Goal: Task Accomplishment & Management: Manage account settings

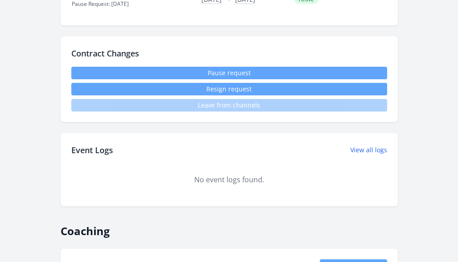
scroll to position [717, 0]
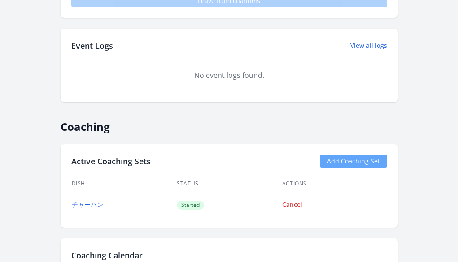
scroll to position [884, 0]
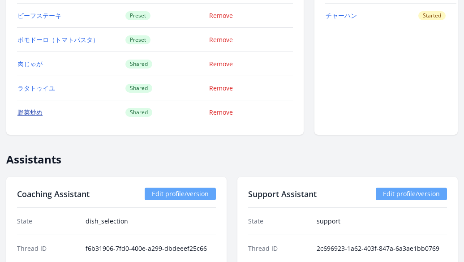
scroll to position [930, 0]
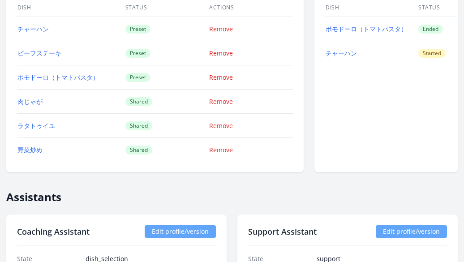
drag, startPoint x: 17, startPoint y: 26, endPoint x: 66, endPoint y: 60, distance: 59.9
click at [66, 60] on tbody "チャーハン Preset Remove ビーフステーキ Preset Remove ポモドーロ（トマトパスタ） Preset Remove 肉じゃが Shar…" at bounding box center [155, 89] width 276 height 145
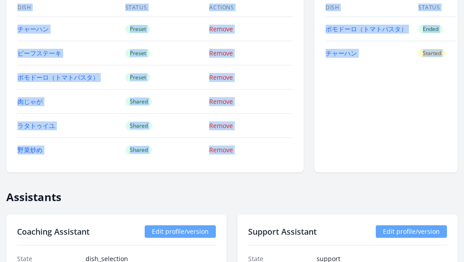
drag, startPoint x: 76, startPoint y: 179, endPoint x: 13, endPoint y: 21, distance: 169.6
click at [13, 21] on div "← Back to Learner List [PERSON_NAME] ID: [DATE] | jp | Joined [DATE] Account St…" at bounding box center [232, 120] width 452 height 1998
click at [100, 171] on div "Dish Availability Add Dish Availability Dish Status Actions チャーハン Preset Remove…" at bounding box center [155, 70] width 298 height 204
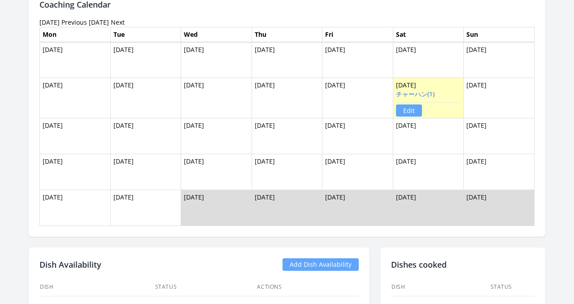
scroll to position [593, 0]
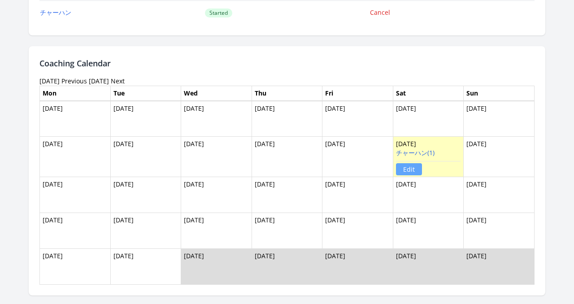
click at [99, 86] on th "Mon" at bounding box center [75, 93] width 71 height 15
click at [87, 81] on link "Previous" at bounding box center [74, 81] width 26 height 9
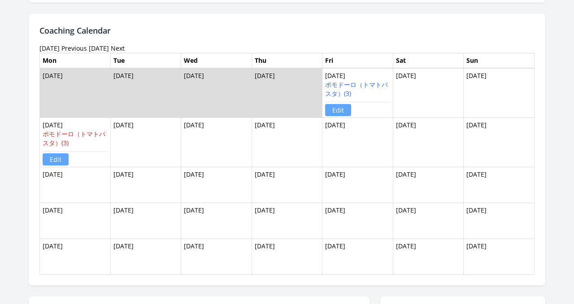
scroll to position [634, 0]
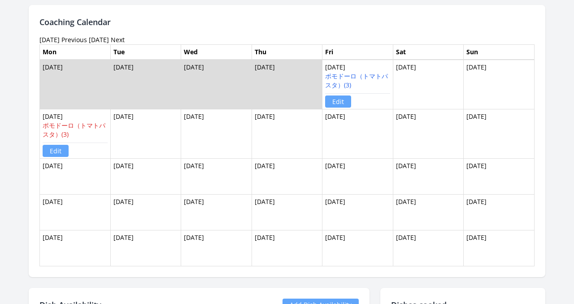
click at [87, 41] on link "Previous" at bounding box center [74, 39] width 26 height 9
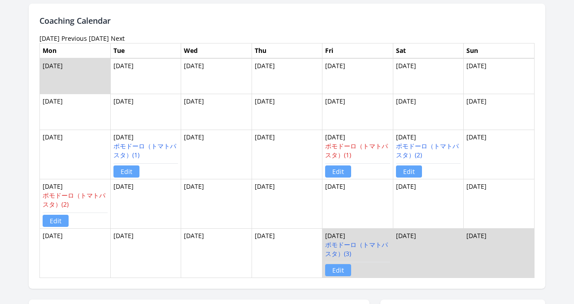
scroll to position [637, 0]
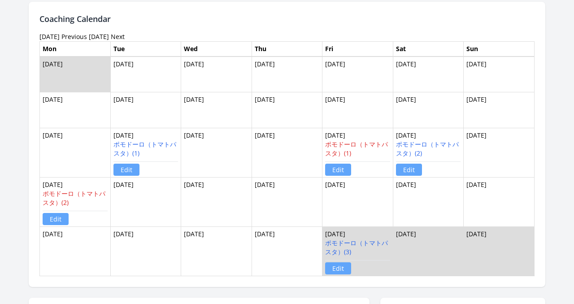
click at [82, 39] on link "Previous" at bounding box center [74, 36] width 26 height 9
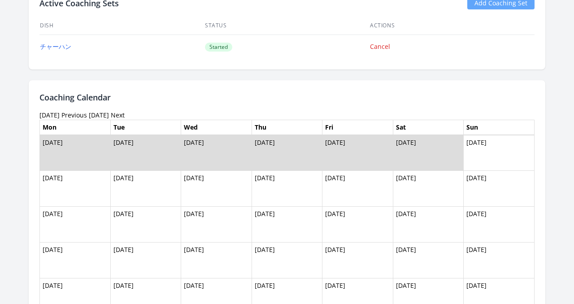
scroll to position [556, 0]
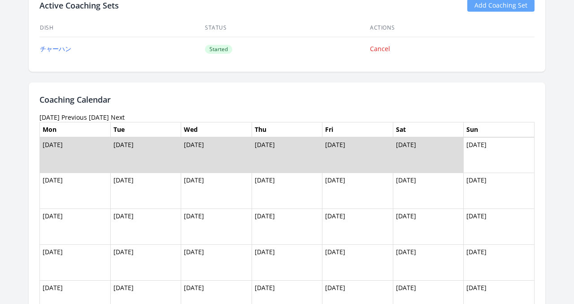
click at [120, 117] on link "Next" at bounding box center [118, 117] width 14 height 9
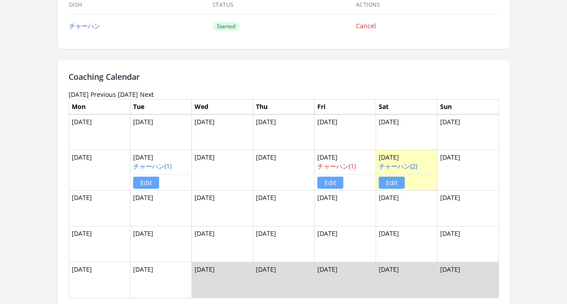
scroll to position [838, 0]
